Goal: Information Seeking & Learning: Check status

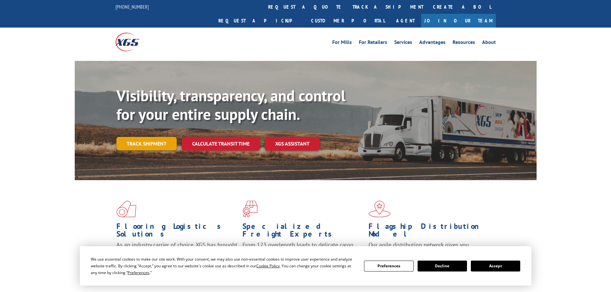
click at [146, 137] on link "Track shipment" at bounding box center [146, 143] width 60 height 13
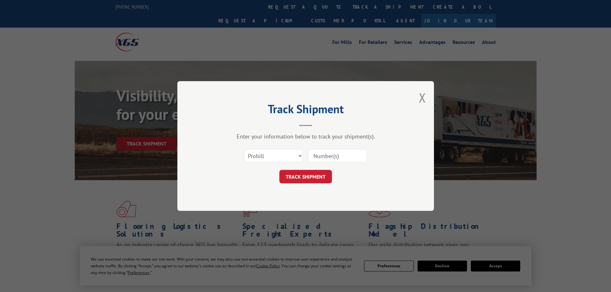
click at [331, 156] on input at bounding box center [337, 155] width 59 height 13
paste input "17516693"
type input "17516693"
click at [312, 177] on button "TRACK SHIPMENT" at bounding box center [306, 176] width 53 height 13
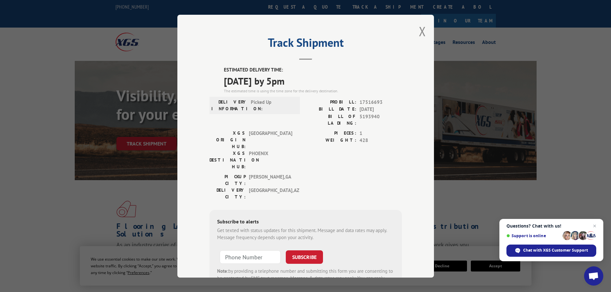
drag, startPoint x: 312, startPoint y: 81, endPoint x: 217, endPoint y: 65, distance: 96.2
click at [217, 65] on div "Track Shipment ESTIMATED DELIVERY TIME: 09/10/2025 by 5pm The estimated time is…" at bounding box center [305, 146] width 257 height 263
copy div "ESTIMATED DELIVERY TIME: 09/10/2025 by 5pm"
click at [419, 30] on button "Close modal" at bounding box center [422, 31] width 7 height 17
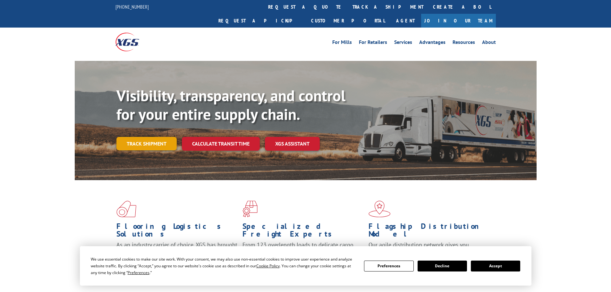
click at [150, 137] on link "Track shipment" at bounding box center [146, 143] width 60 height 13
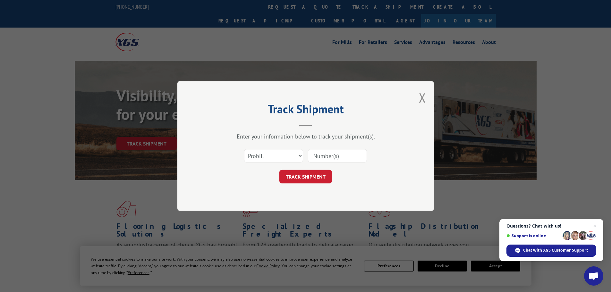
click at [337, 157] on input at bounding box center [337, 155] width 59 height 13
paste input "392780103096"
type input "392780103096"
click at [307, 177] on button "TRACK SHIPMENT" at bounding box center [306, 176] width 53 height 13
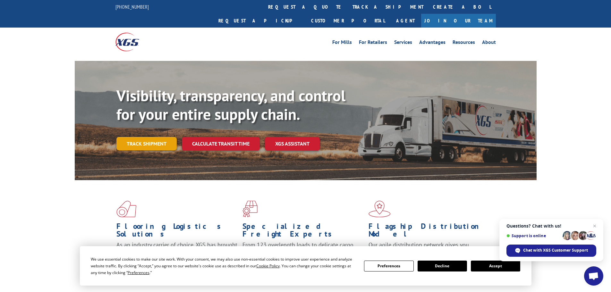
click at [144, 137] on link "Track shipment" at bounding box center [146, 143] width 60 height 13
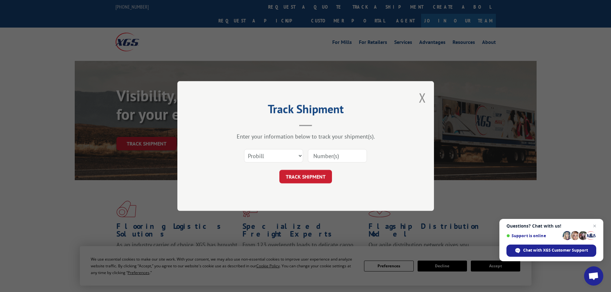
click at [333, 157] on input at bounding box center [337, 155] width 59 height 13
paste input "17228996"
type input "17228996"
click at [311, 178] on button "TRACK SHIPMENT" at bounding box center [306, 176] width 53 height 13
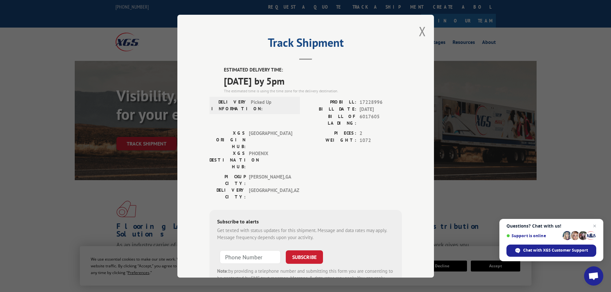
drag, startPoint x: 306, startPoint y: 81, endPoint x: 217, endPoint y: 65, distance: 90.8
click at [217, 65] on div "Track Shipment ESTIMATED DELIVERY TIME: [DATE] by 5pm The estimated time is usi…" at bounding box center [305, 146] width 257 height 263
copy div "ESTIMATED DELIVERY TIME: [DATE] by 5pm"
click at [419, 30] on button "Close modal" at bounding box center [422, 31] width 7 height 17
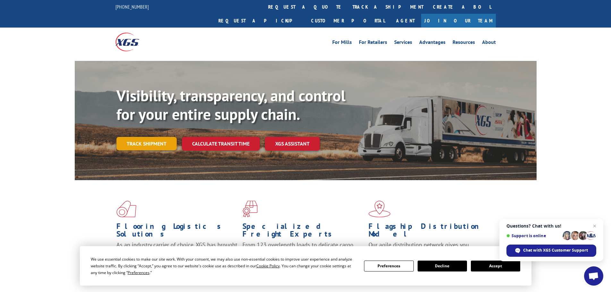
click at [140, 137] on link "Track shipment" at bounding box center [146, 143] width 60 height 13
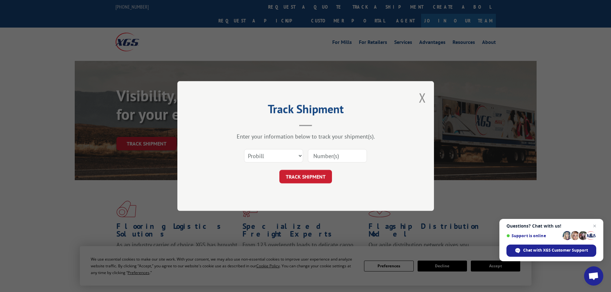
drag, startPoint x: 333, startPoint y: 154, endPoint x: 331, endPoint y: 158, distance: 4.5
click at [332, 156] on input at bounding box center [337, 155] width 59 height 13
paste input "17520717"
type input "17520717"
click at [299, 175] on button "TRACK SHIPMENT" at bounding box center [306, 176] width 53 height 13
